Goal: Find specific page/section: Find specific page/section

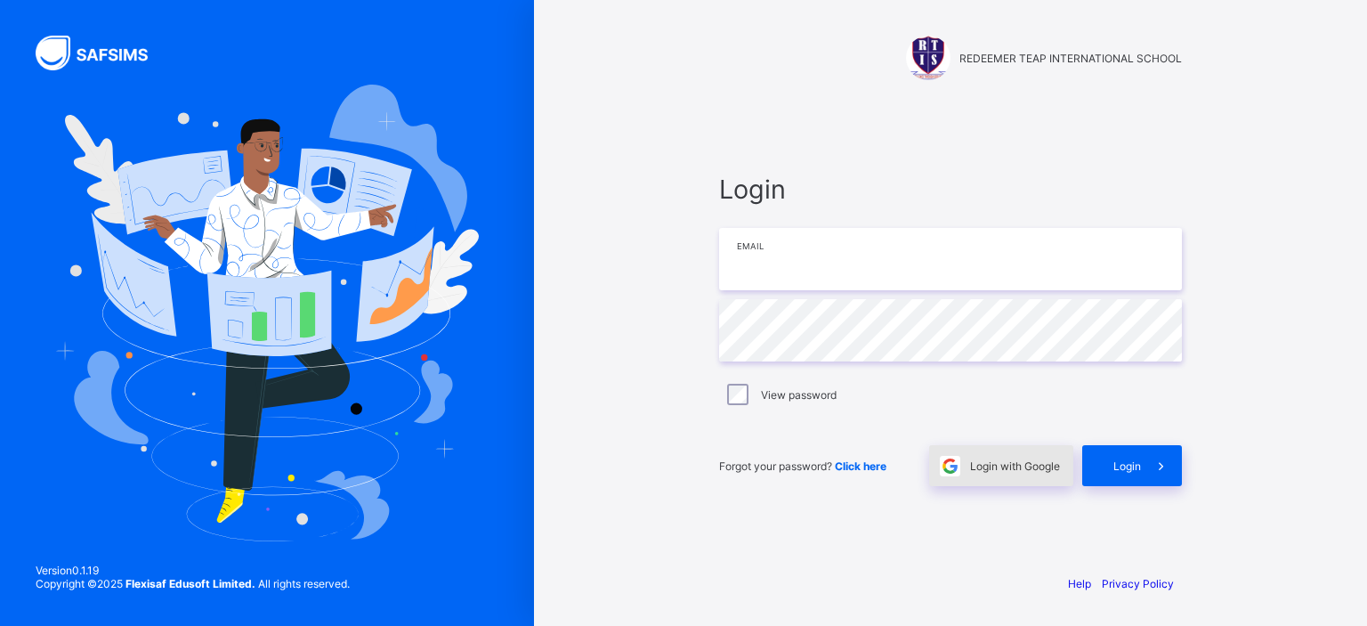
type input "**********"
click at [1018, 451] on div "Login with Google" at bounding box center [1001, 465] width 144 height 41
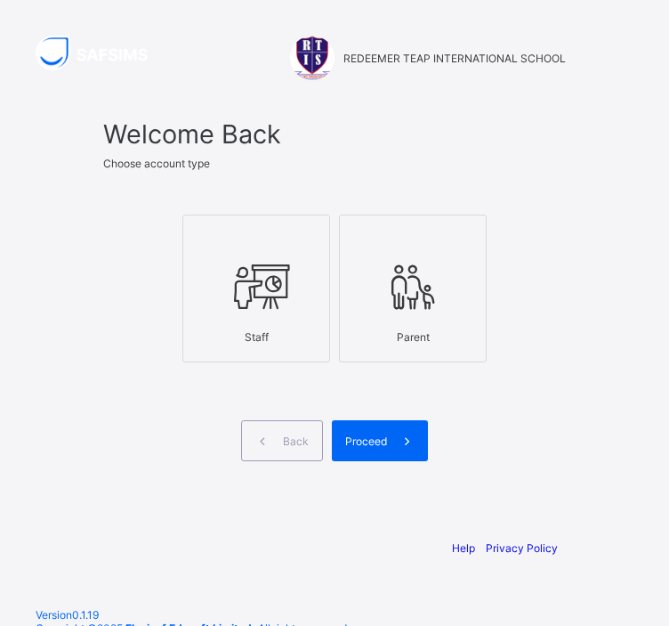
click at [278, 305] on icon at bounding box center [256, 286] width 62 height 53
click at [382, 431] on div "Proceed" at bounding box center [380, 440] width 96 height 41
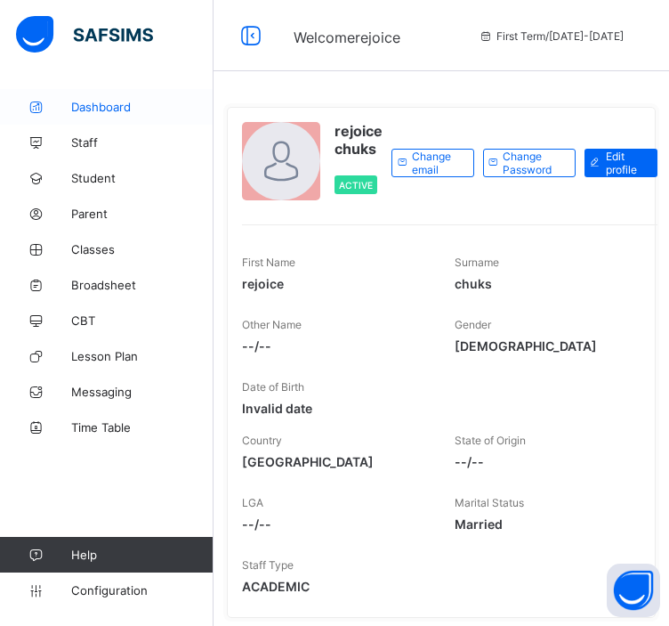
click at [103, 114] on link "Dashboard" at bounding box center [107, 107] width 214 height 36
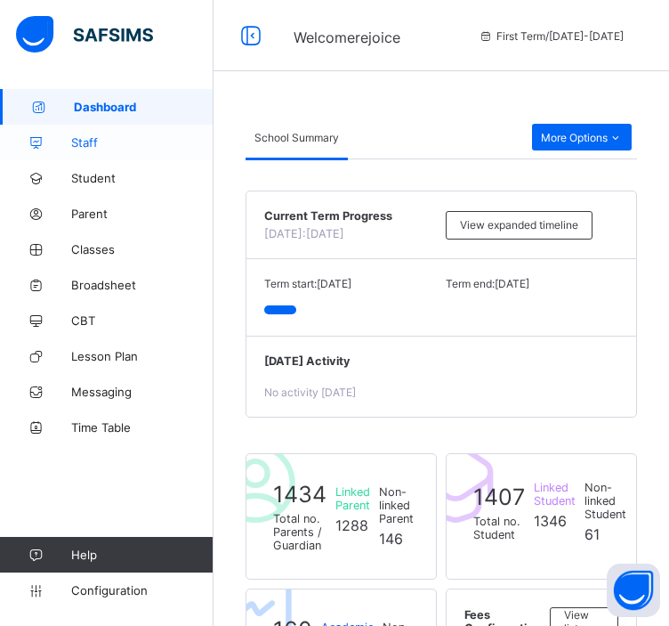
click at [109, 145] on span "Staff" at bounding box center [142, 142] width 142 height 14
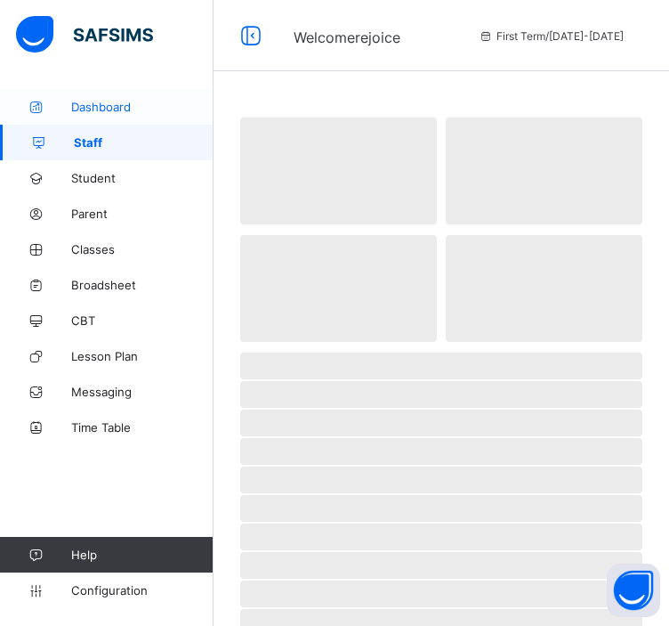
click at [118, 102] on span "Dashboard" at bounding box center [142, 107] width 142 height 14
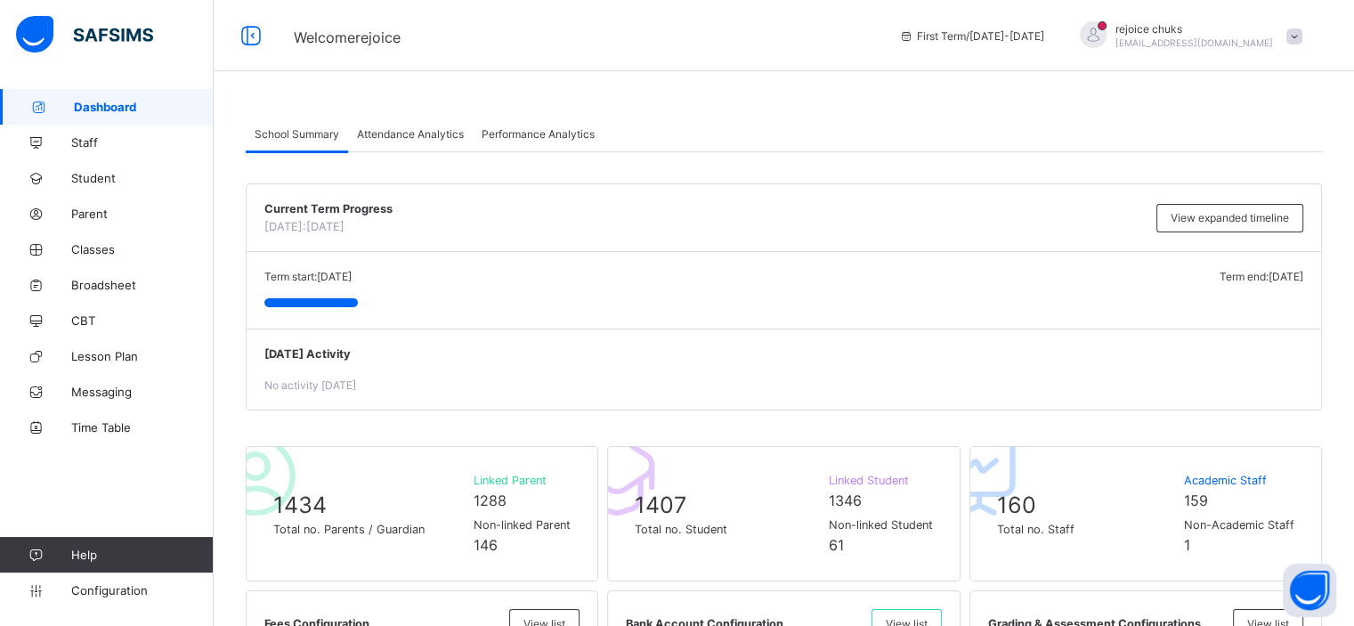
click at [402, 138] on span "Attendance Analytics" at bounding box center [410, 133] width 107 height 13
click at [424, 137] on span "Attendance Analytics" at bounding box center [410, 133] width 107 height 13
click at [549, 131] on span "Performance Analytics" at bounding box center [538, 133] width 113 height 13
click at [549, 137] on span "Performance Analytics" at bounding box center [538, 133] width 113 height 13
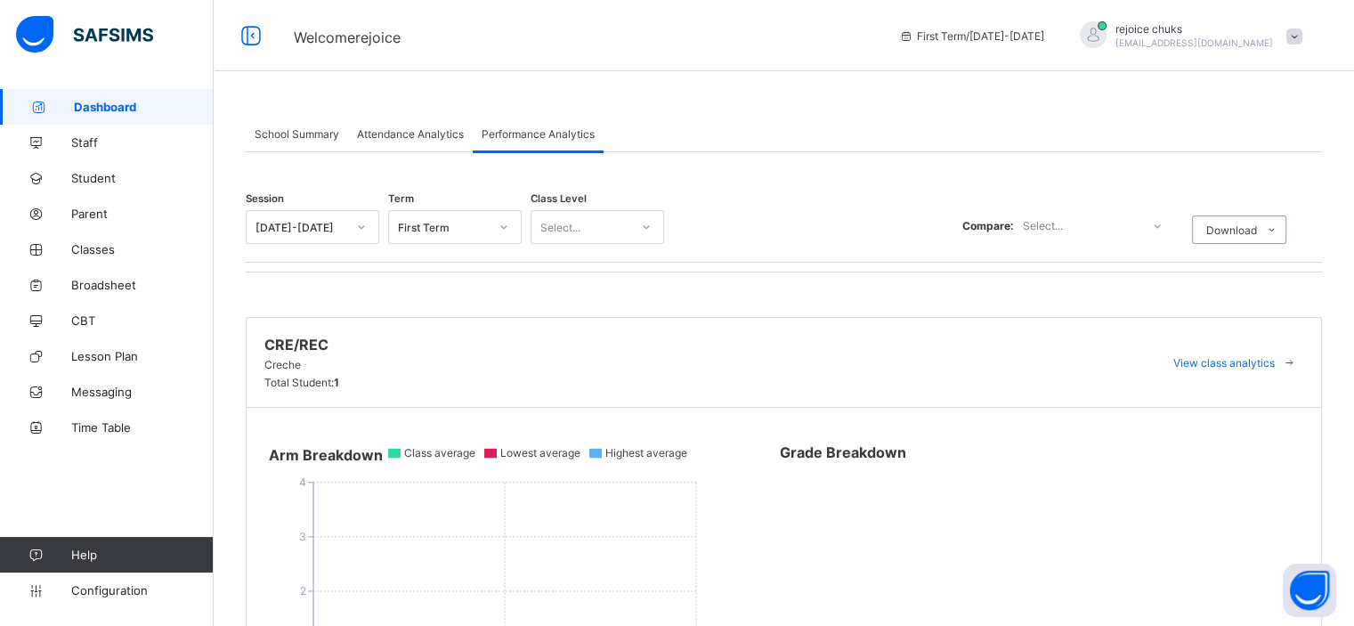
scroll to position [59, 0]
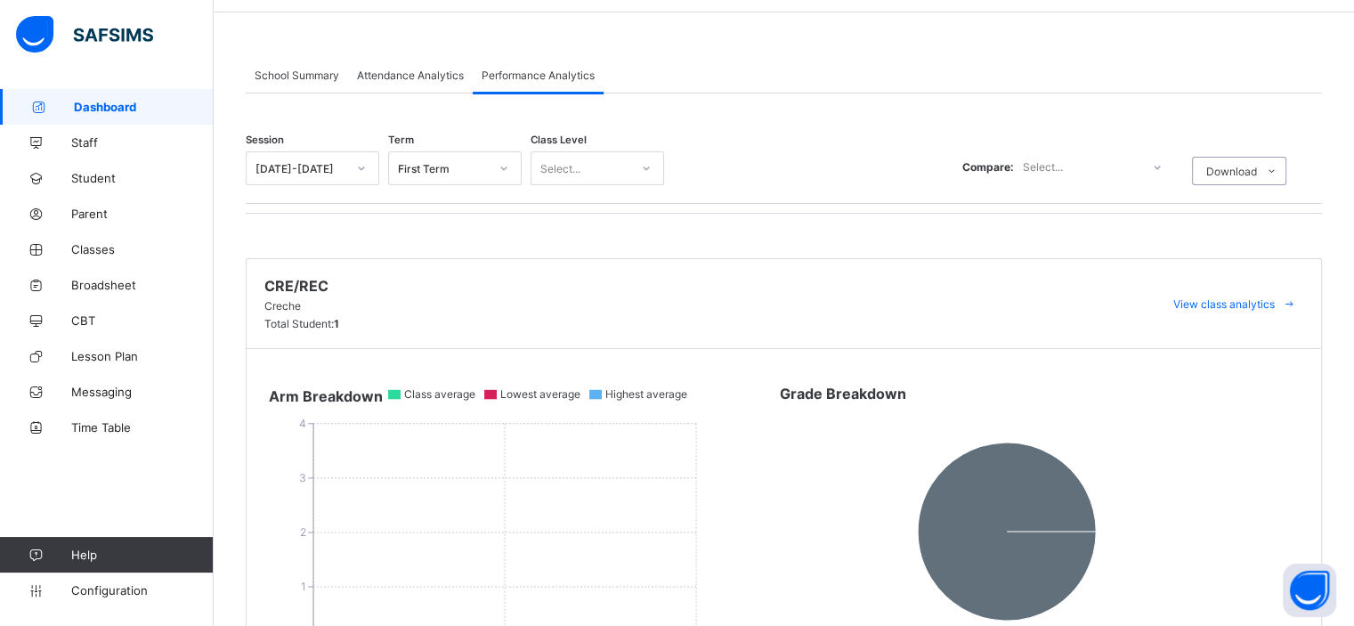
click at [361, 159] on icon at bounding box center [361, 168] width 11 height 18
click at [356, 166] on icon at bounding box center [361, 168] width 11 height 18
click at [325, 234] on div "[DATE]-[DATE]" at bounding box center [313, 235] width 132 height 28
click at [483, 162] on div "Select..." at bounding box center [438, 168] width 98 height 25
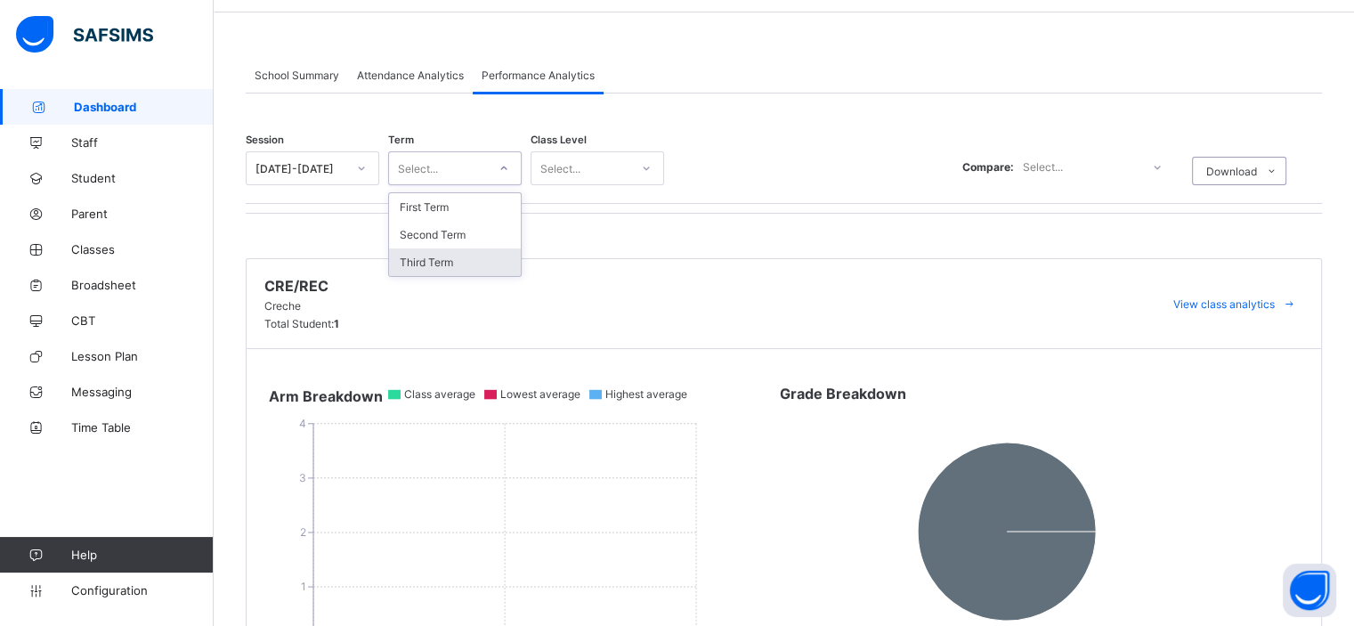
click at [466, 255] on div "Third Term" at bounding box center [455, 262] width 132 height 28
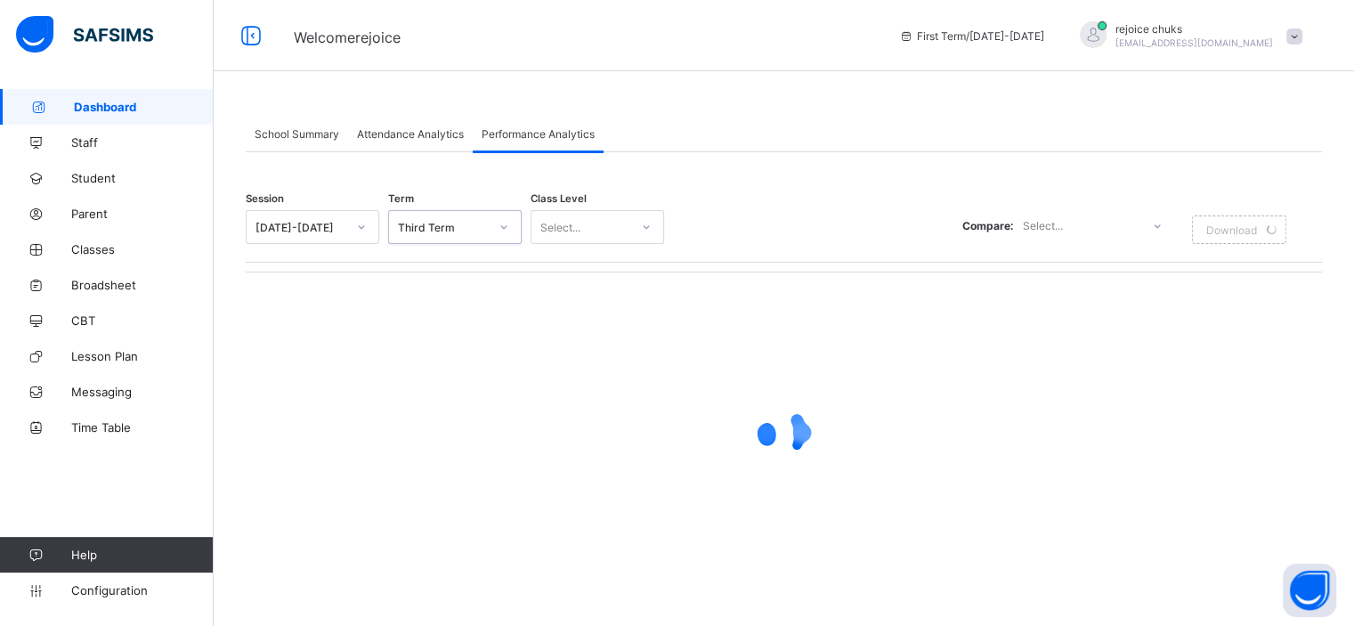
scroll to position [0, 0]
click at [641, 222] on icon at bounding box center [646, 227] width 11 height 18
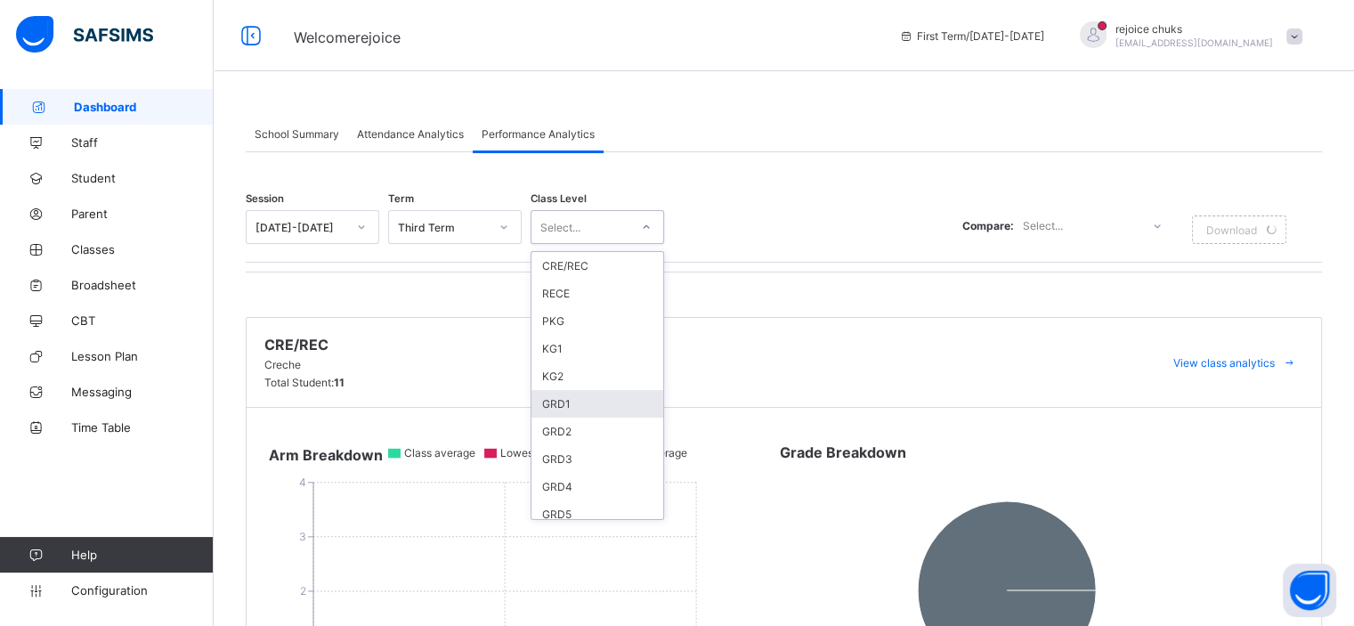
scroll to position [205, 0]
click at [582, 442] on div "SS1" at bounding box center [597, 450] width 132 height 28
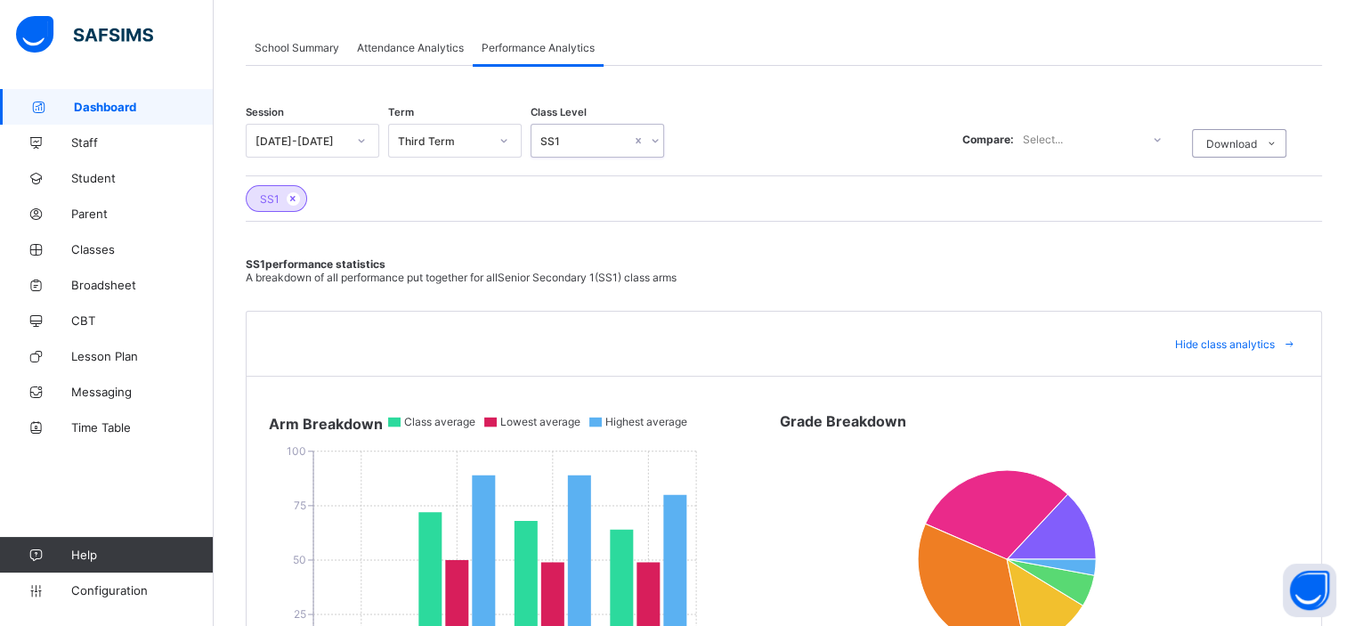
scroll to position [61, 0]
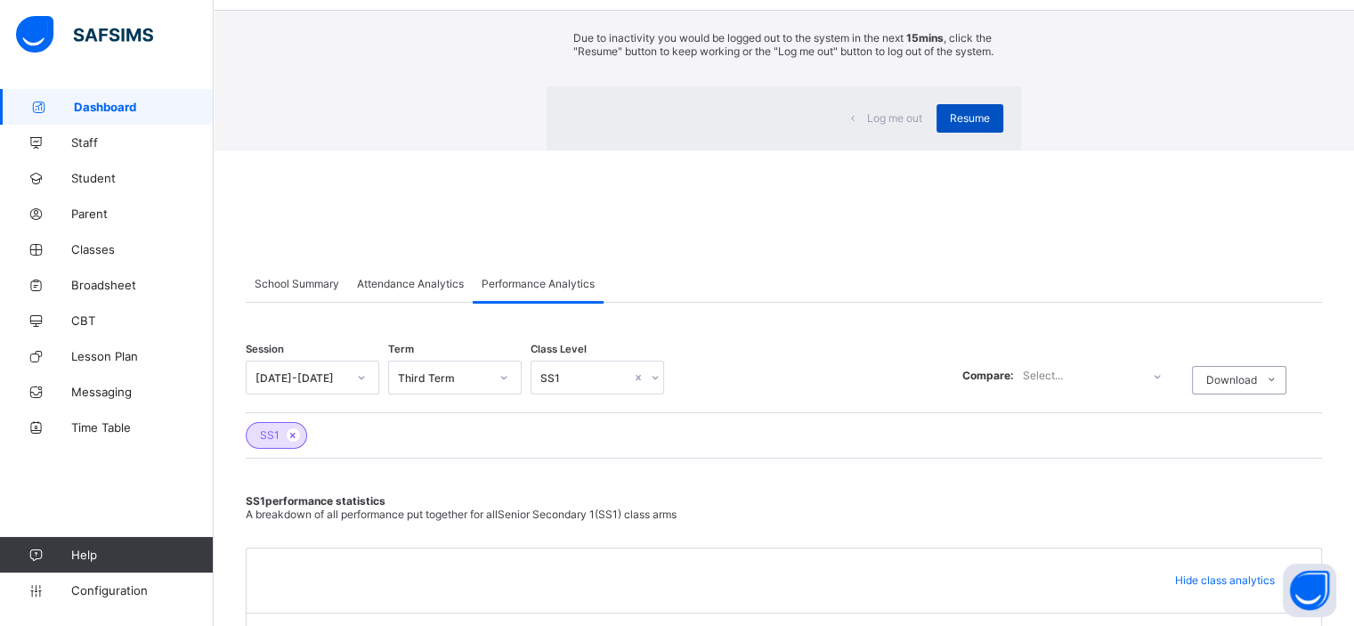
click at [669, 125] on span "Resume" at bounding box center [970, 117] width 40 height 13
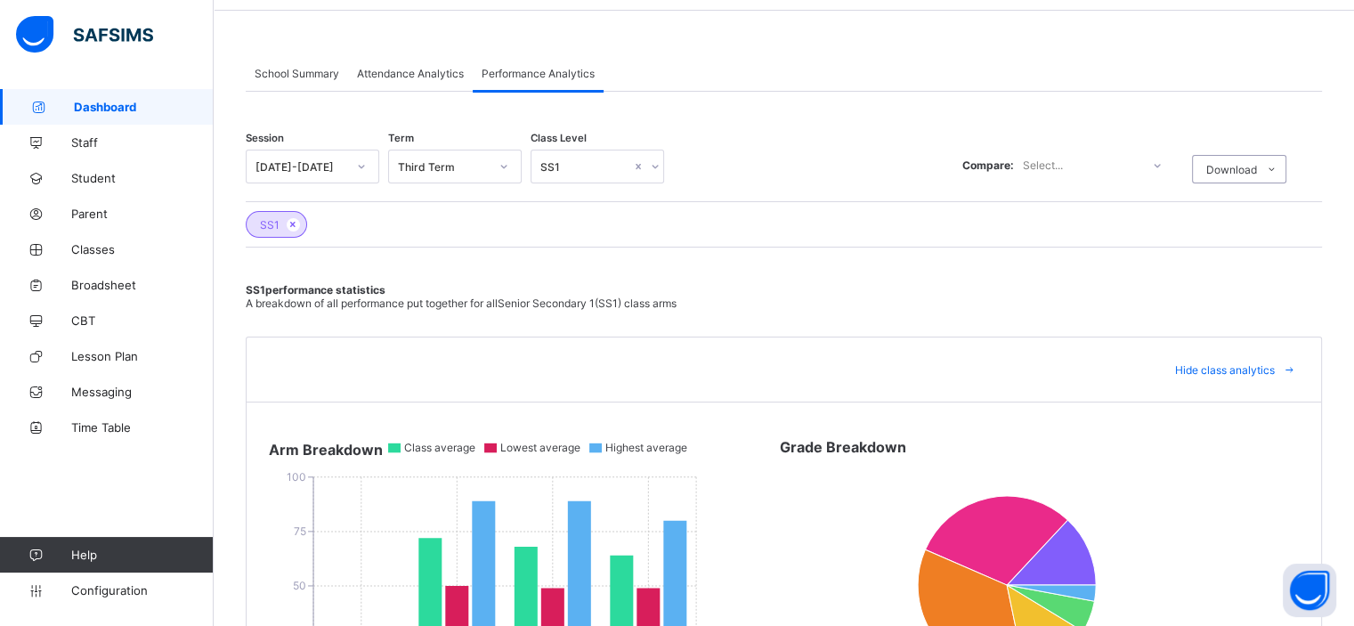
click at [289, 73] on span "School Summary" at bounding box center [297, 73] width 85 height 13
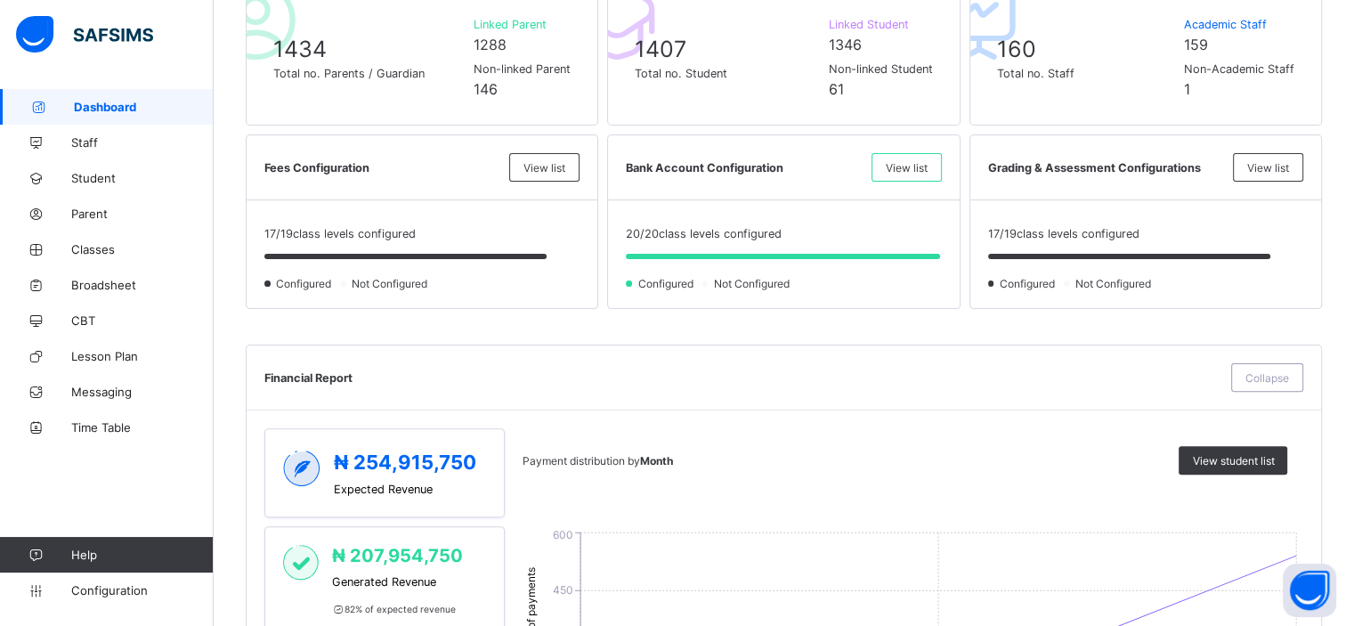
scroll to position [450, 0]
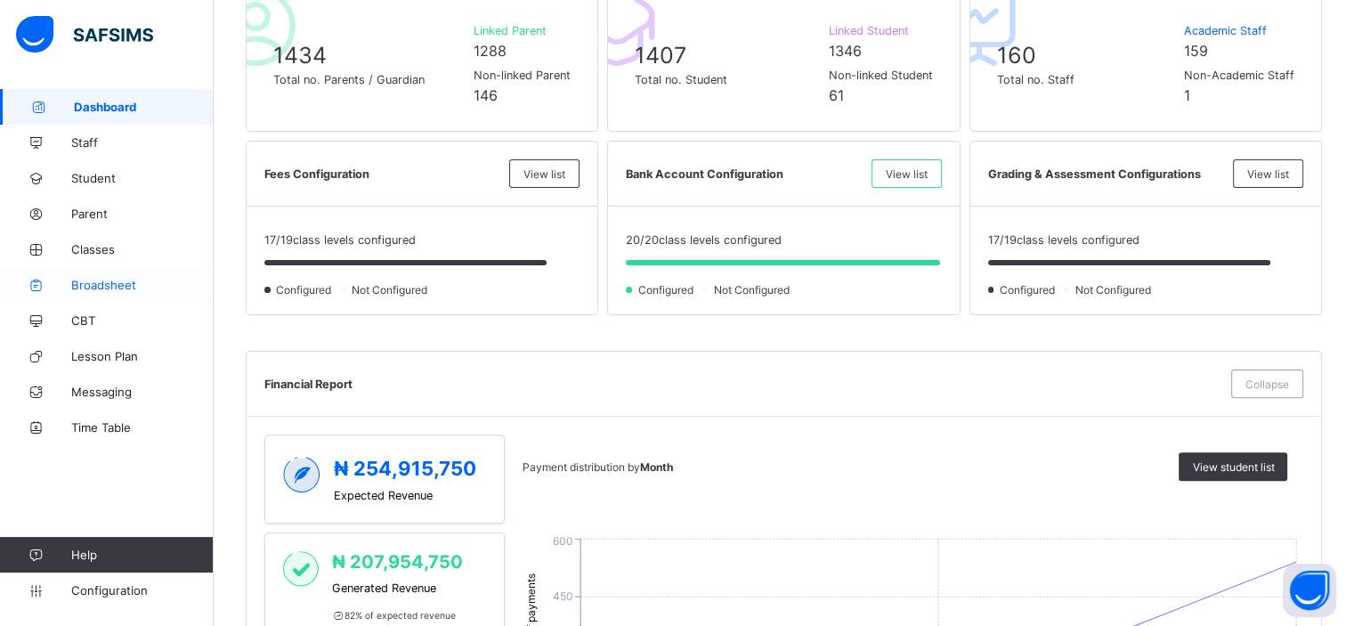
click at [109, 278] on span "Broadsheet" at bounding box center [142, 285] width 142 height 14
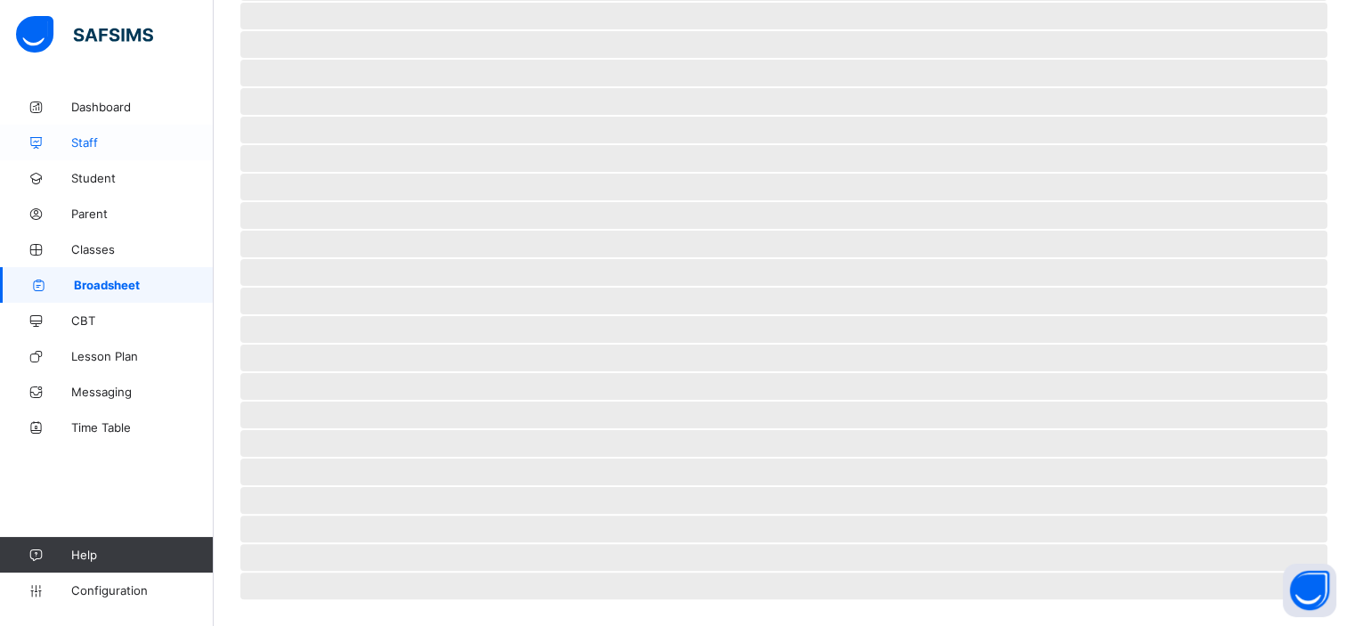
click at [91, 145] on span "Staff" at bounding box center [142, 142] width 142 height 14
